Goal: Register for event/course

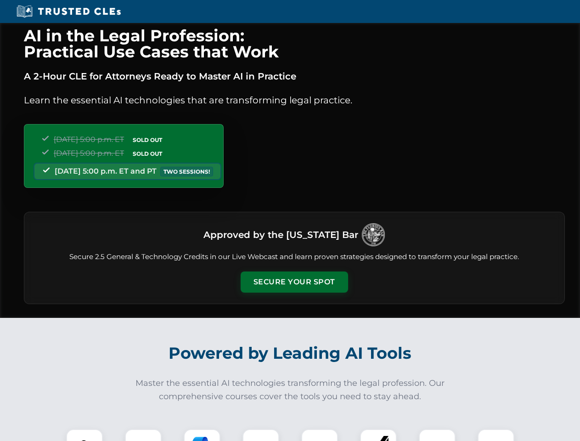
click at [294, 282] on button "Secure Your Spot" at bounding box center [294, 281] width 107 height 21
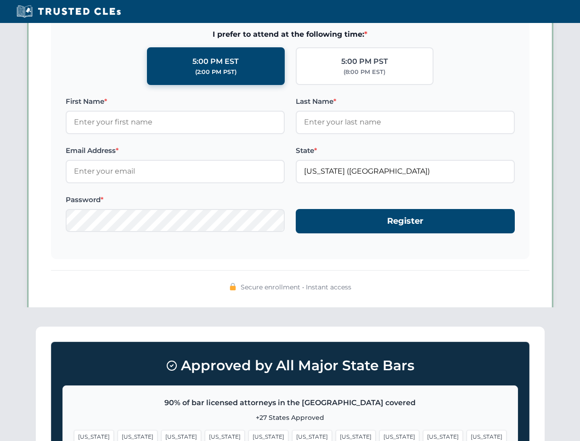
click at [292, 435] on span "[US_STATE]" at bounding box center [312, 436] width 40 height 13
click at [336, 435] on span "[US_STATE]" at bounding box center [356, 436] width 40 height 13
click at [423, 435] on span "[US_STATE]" at bounding box center [443, 436] width 40 height 13
